Goal: Information Seeking & Learning: Learn about a topic

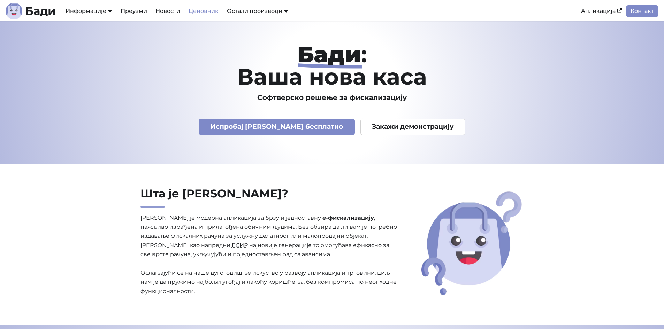
click at [210, 13] on link "Ценовник" at bounding box center [203, 11] width 38 height 12
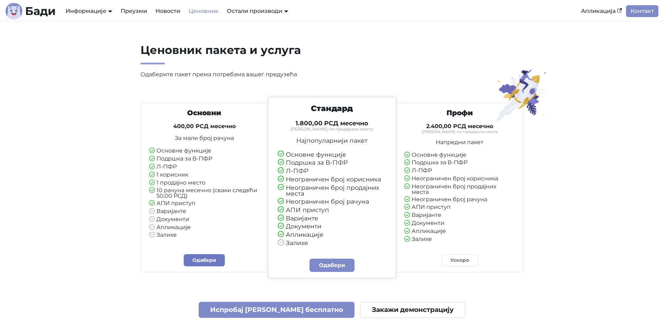
click at [216, 260] on link "Одабери" at bounding box center [204, 260] width 41 height 12
click at [24, 8] on link "Бади" at bounding box center [31, 11] width 50 height 17
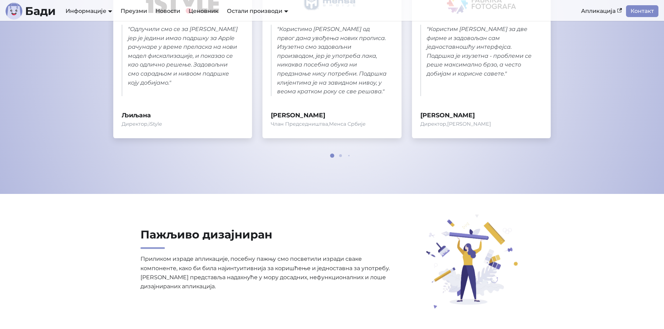
drag, startPoint x: 380, startPoint y: 133, endPoint x: 373, endPoint y: 137, distance: 7.8
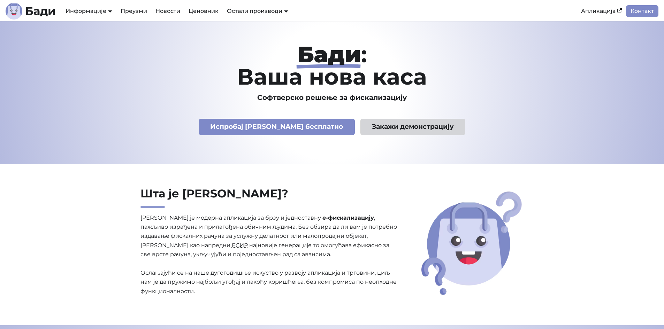
click at [376, 129] on link "Закажи демонстрацију" at bounding box center [412, 127] width 105 height 16
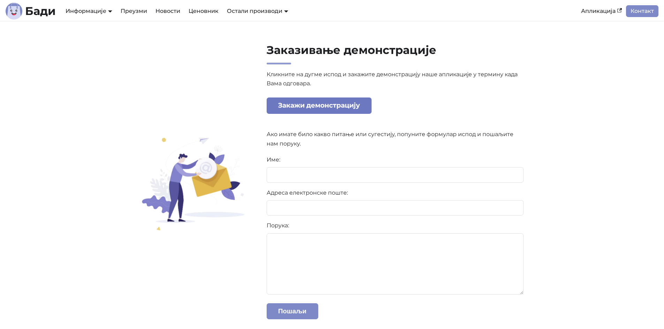
click at [325, 107] on link "Закажи демонстрацију" at bounding box center [319, 106] width 105 height 16
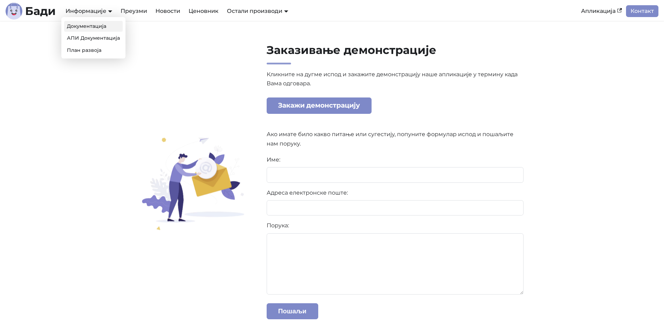
click at [78, 26] on link "Документација" at bounding box center [93, 26] width 59 height 11
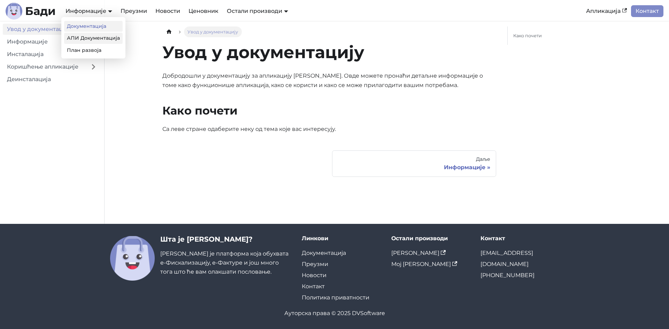
click at [95, 43] on link "АПИ Документација" at bounding box center [93, 38] width 59 height 11
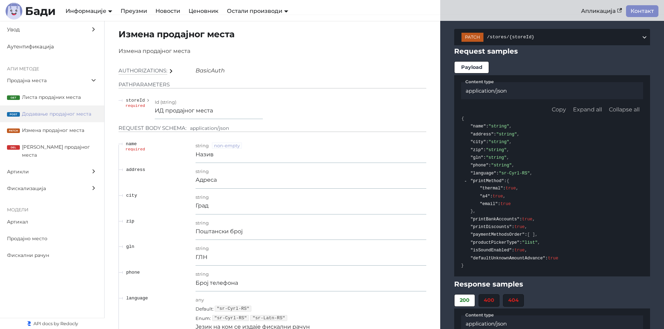
scroll to position [1568, 0]
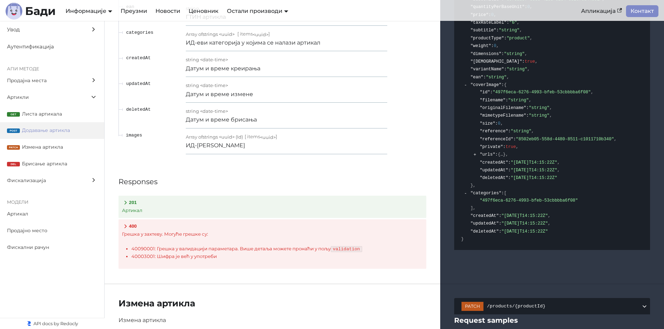
scroll to position [4006, 0]
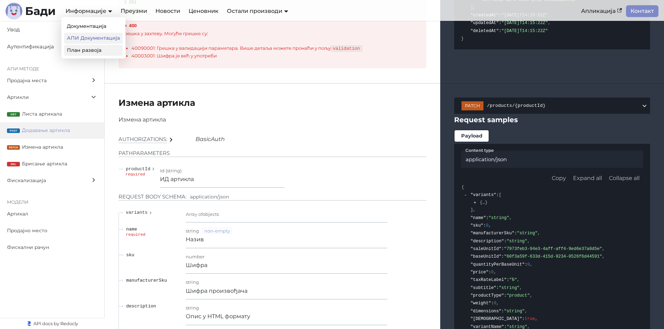
click at [103, 47] on link "План развоја" at bounding box center [93, 50] width 59 height 11
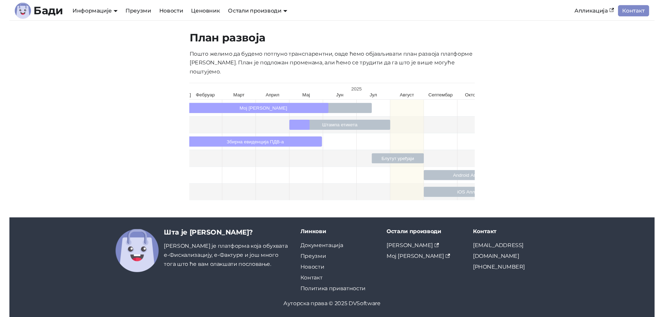
scroll to position [0, 77]
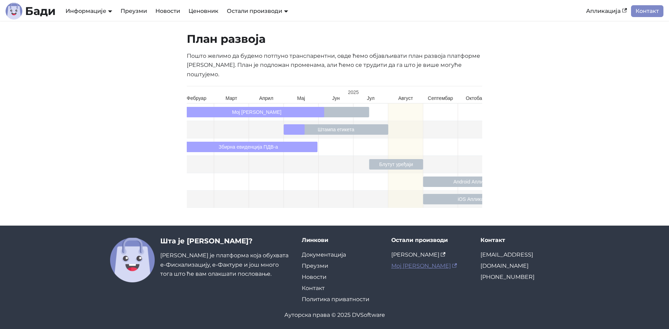
click at [408, 263] on link "Мој Бади" at bounding box center [424, 266] width 66 height 7
click at [417, 252] on link "Бади ЛПФР" at bounding box center [418, 255] width 54 height 7
